Goal: Find specific page/section: Find specific page/section

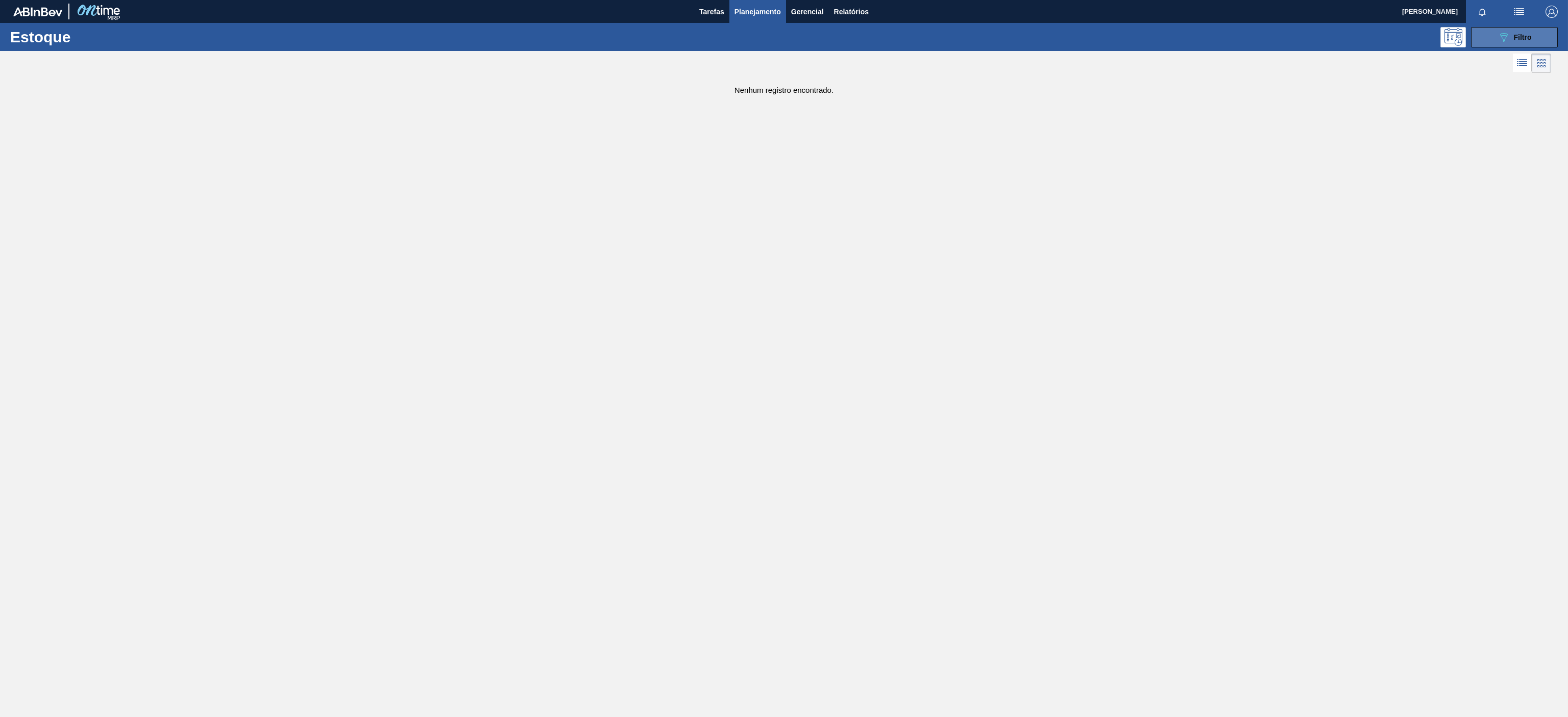
click at [1526, 0] on body "Tarefas Planejamento Gerencial Relatórios [PERSON_NAME] Marcar todas como lido …" at bounding box center [784, 0] width 1568 height 0
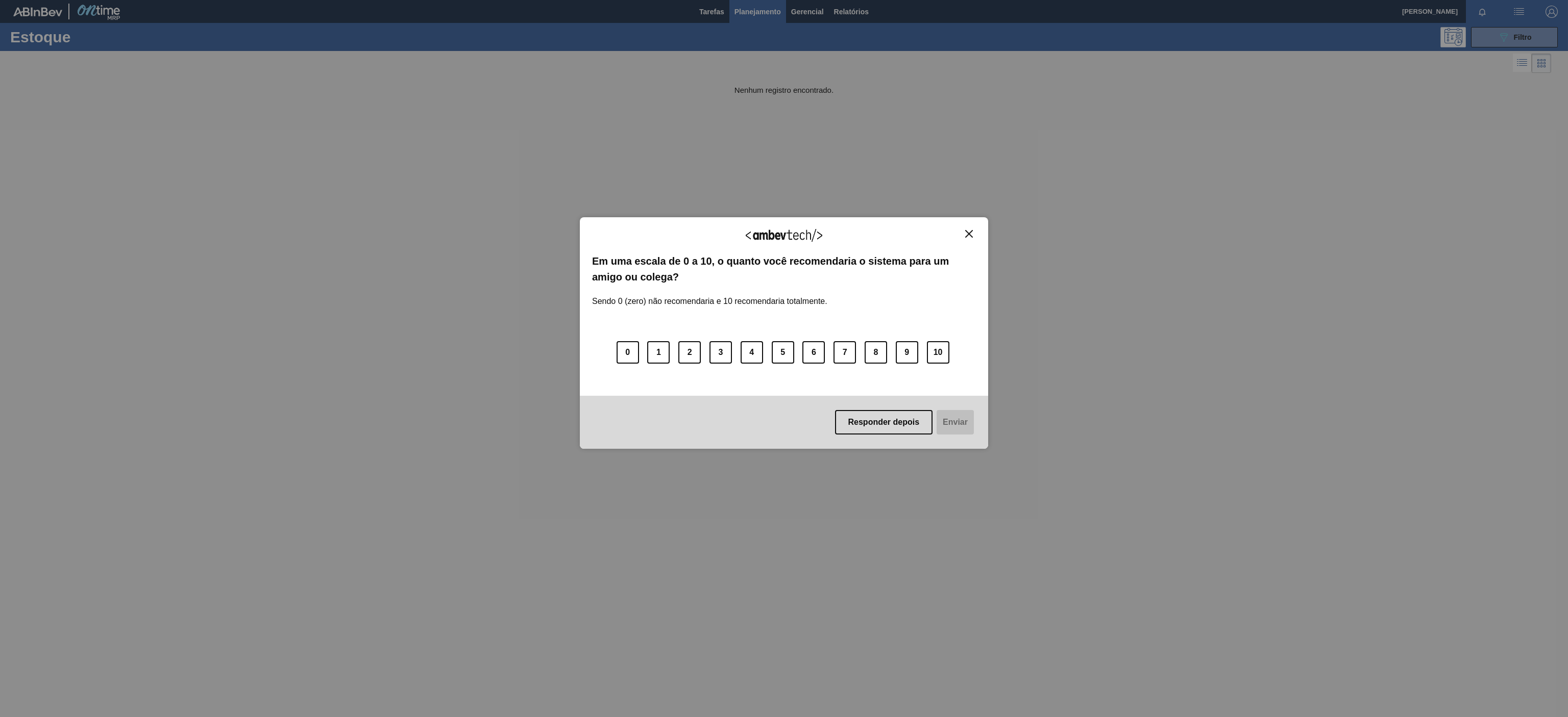
click at [969, 230] on img "Close" at bounding box center [969, 234] width 7 height 7
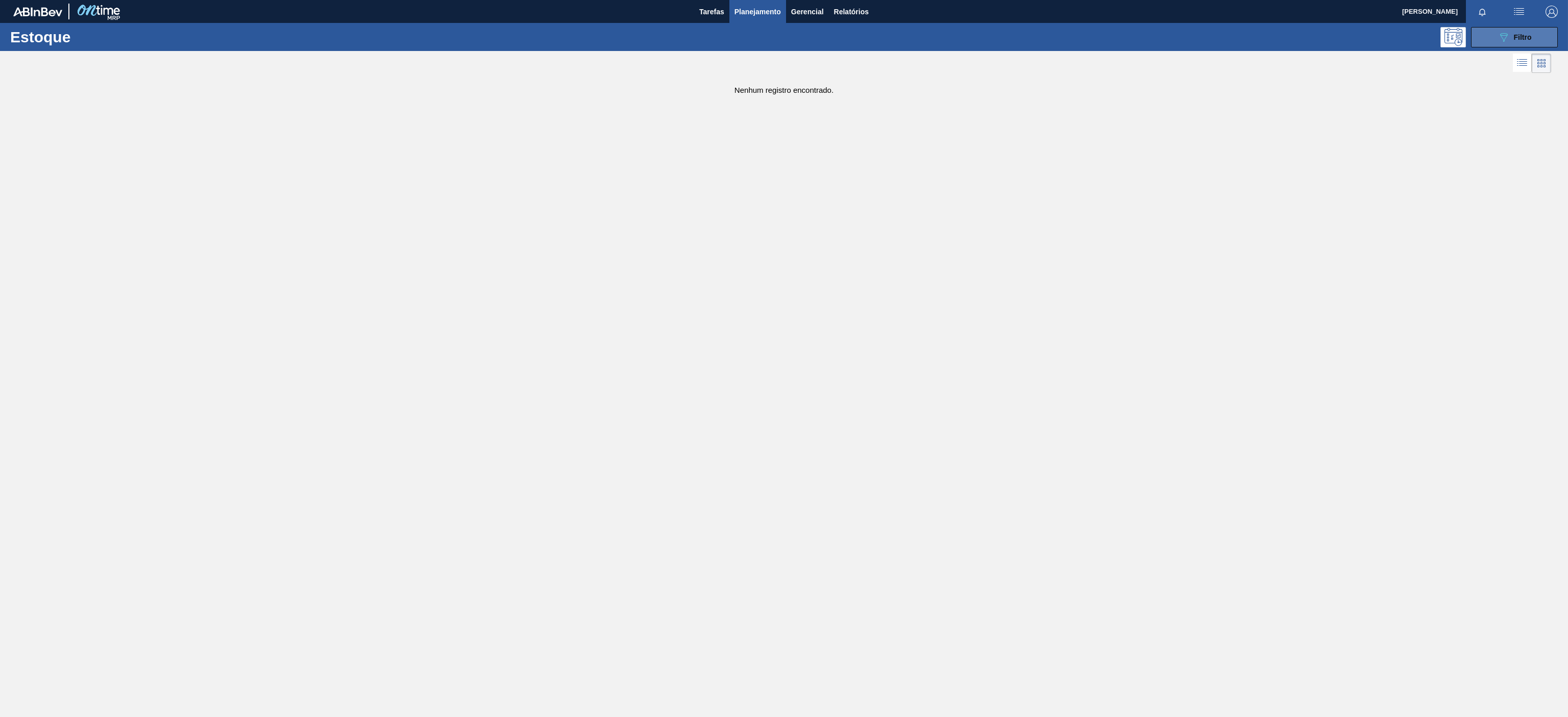
click at [1527, 37] on span "Filtro" at bounding box center [1523, 37] width 18 height 8
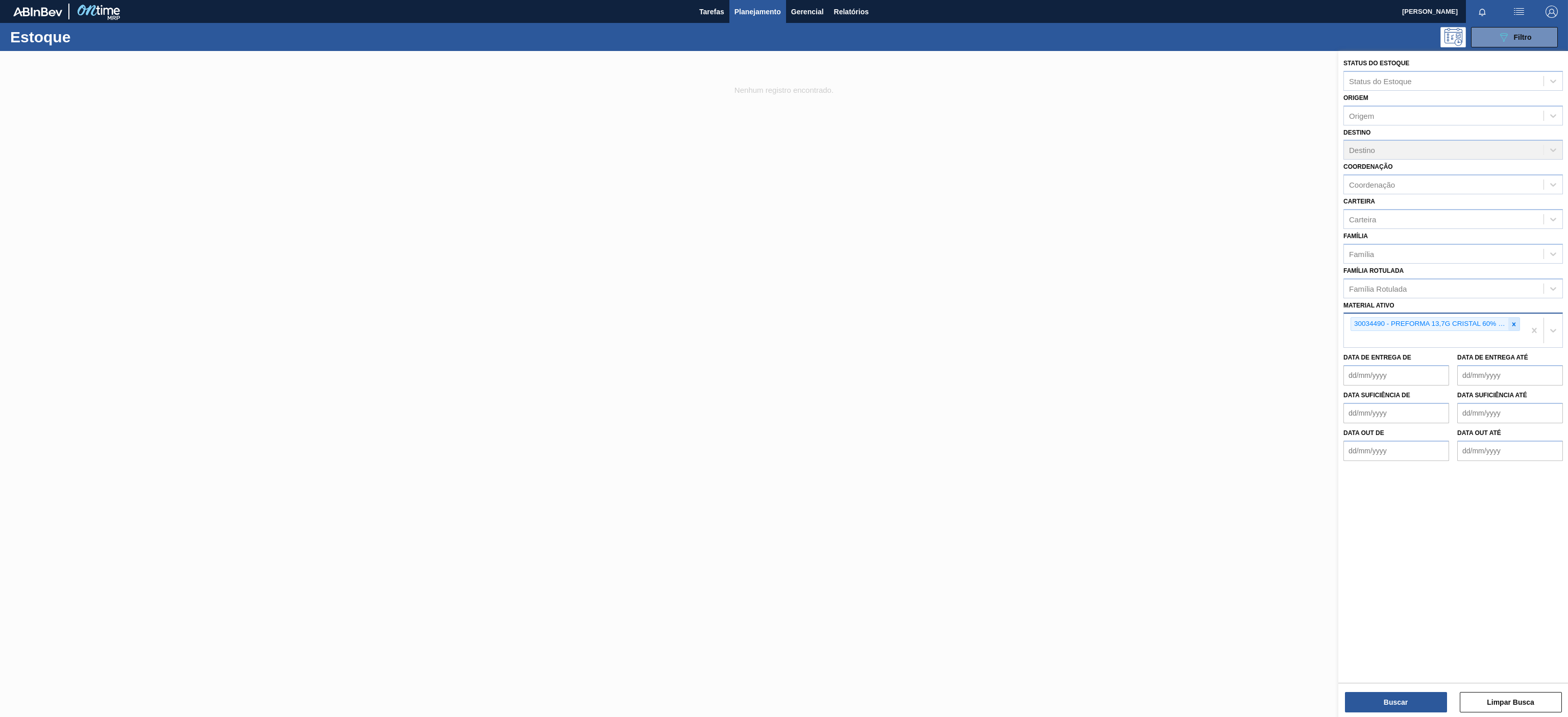
click at [1511, 321] on icon at bounding box center [1514, 324] width 7 height 7
paste ativo "30003188"
type ativo "30003188"
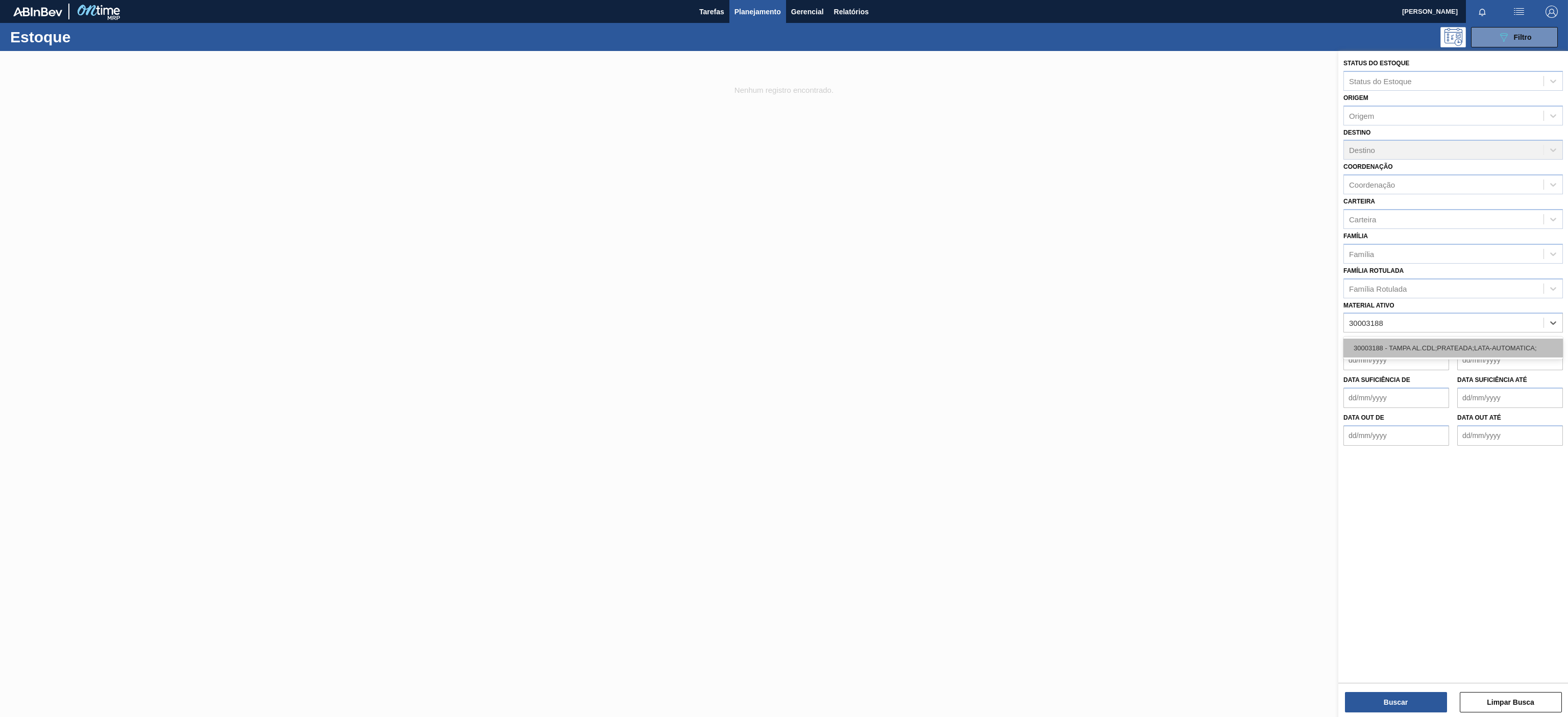
click at [1447, 349] on div "30003188 - TAMPA AL.CDL;PRATEADA;LATA-AUTOMATICA;" at bounding box center [1453, 347] width 219 height 19
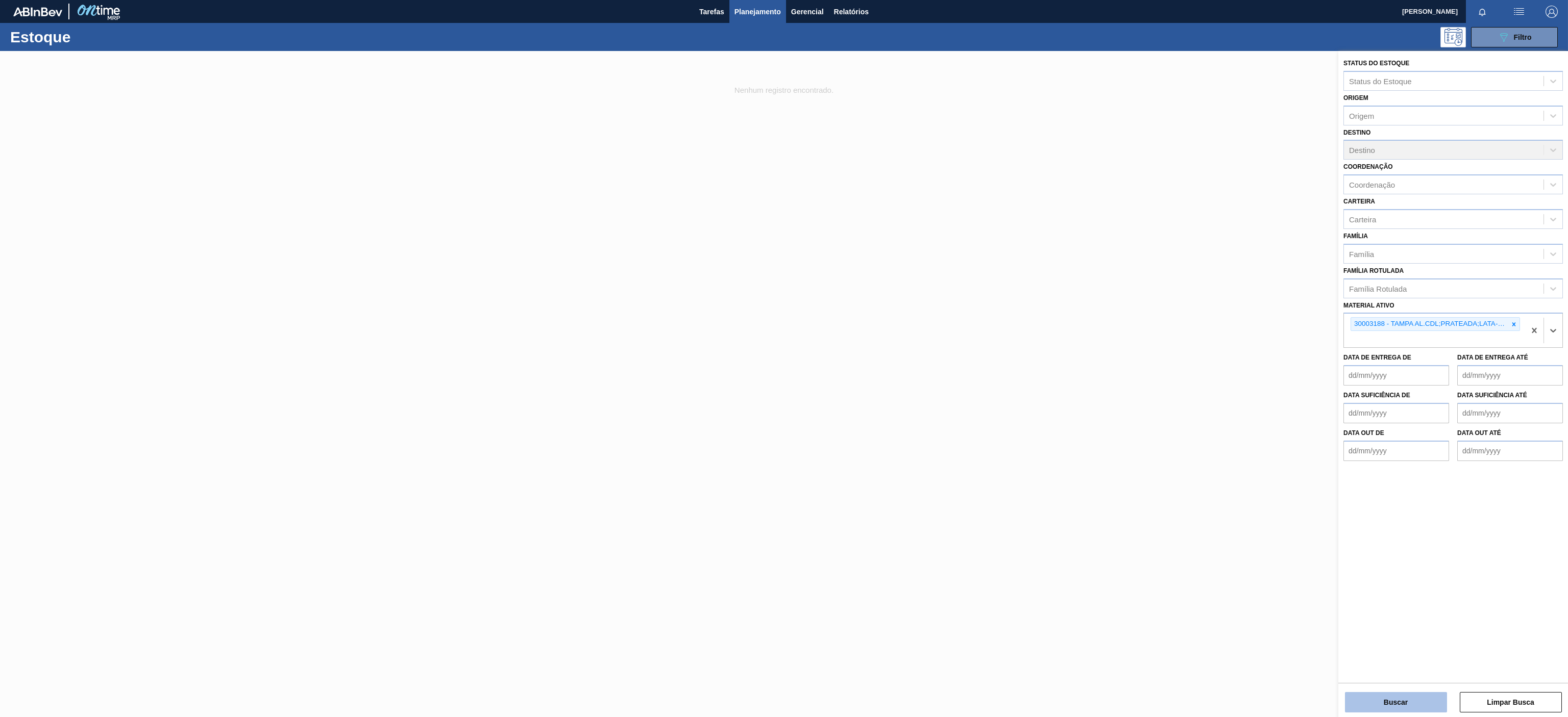
click at [1374, 708] on button "Buscar" at bounding box center [1396, 703] width 102 height 21
